Goal: Task Accomplishment & Management: Use online tool/utility

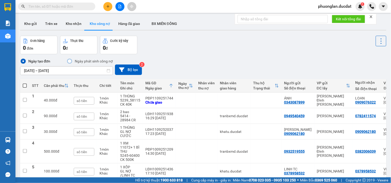
click at [82, 6] on input "text" at bounding box center [58, 7] width 61 height 6
click at [79, 8] on input "text" at bounding box center [58, 7] width 61 height 6
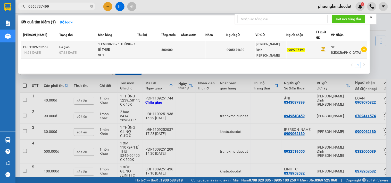
type input "0969737499"
click at [120, 48] on div "1 XM 08633+ 1 THÙNG+ 1 BÌ THUE" at bounding box center [117, 47] width 39 height 11
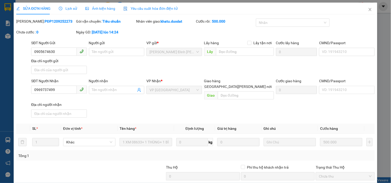
type input "0905674630"
type input "0969737499"
type input "500.000"
click at [368, 9] on icon "close" at bounding box center [369, 9] width 3 height 3
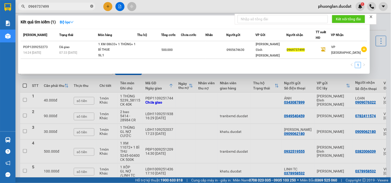
click at [92, 7] on icon "close-circle" at bounding box center [91, 6] width 3 height 3
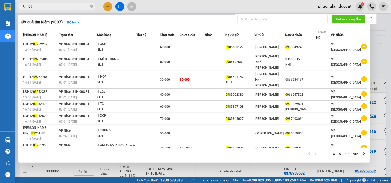
type input "0"
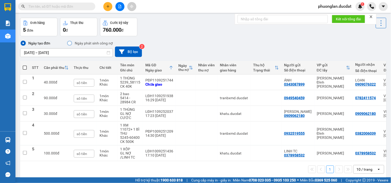
scroll to position [18, 0]
click at [370, 18] on icon "close" at bounding box center [371, 17] width 4 height 4
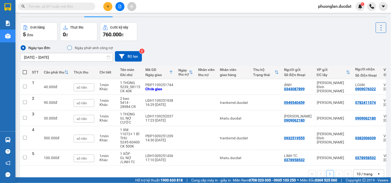
scroll to position [14, 0]
click at [214, 42] on div "Ngày tạo đơn Ngày phát [PERSON_NAME] nợ [DATE] – [DATE] Press the down arrow ke…" at bounding box center [203, 53] width 366 height 25
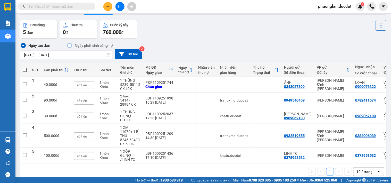
scroll to position [17, 0]
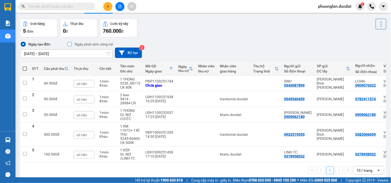
click at [185, 49] on div "Ngày tạo đơn Ngày phát [PERSON_NAME] nợ [DATE] – [DATE] Press the down arrow ke…" at bounding box center [203, 49] width 366 height 17
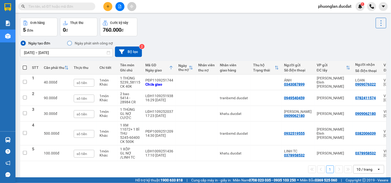
scroll to position [17, 0]
